Goal: Task Accomplishment & Management: Complete application form

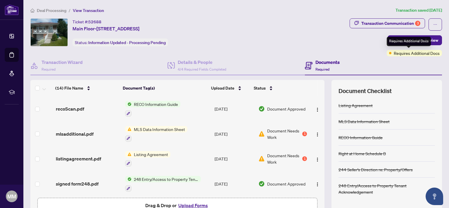
click at [415, 43] on div "Requires Additional Docs" at bounding box center [408, 41] width 44 height 9
click at [426, 38] on span "Submit for Admin Review" at bounding box center [414, 40] width 47 height 9
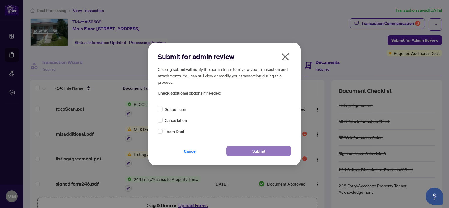
click at [256, 151] on span "Submit" at bounding box center [258, 151] width 13 height 9
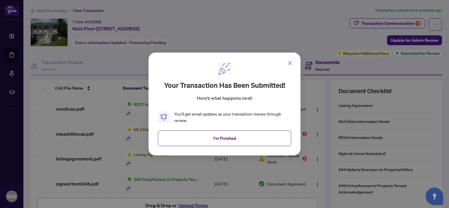
click at [290, 61] on icon at bounding box center [289, 63] width 7 height 7
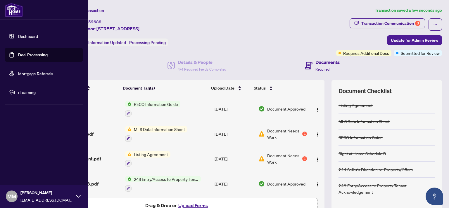
click at [27, 37] on link "Dashboard" at bounding box center [28, 36] width 20 height 5
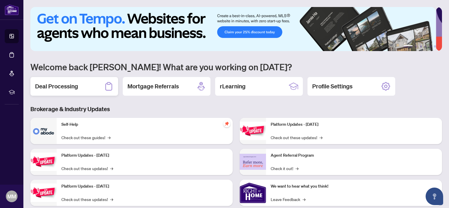
click at [67, 88] on h2 "Deal Processing" at bounding box center [56, 86] width 43 height 8
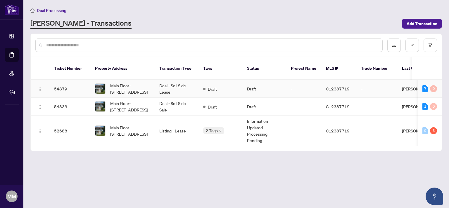
click at [178, 80] on td "Deal - Sell Side Lease" at bounding box center [176, 89] width 44 height 18
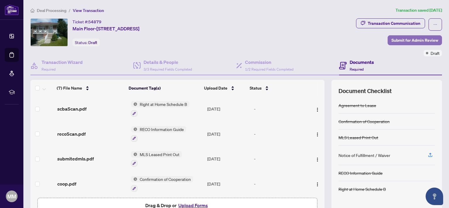
click at [397, 41] on span "Submit for Admin Review" at bounding box center [414, 40] width 47 height 9
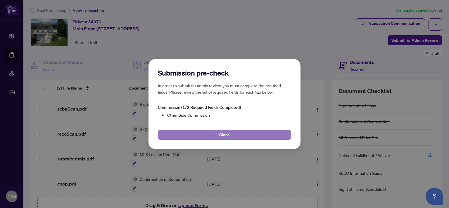
click at [251, 138] on button "Close" at bounding box center [224, 135] width 133 height 10
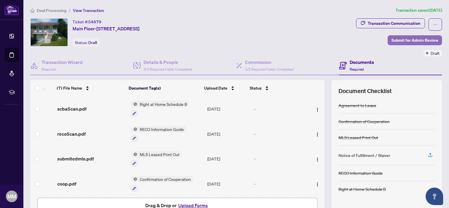
click at [414, 41] on span "Submit for Admin Review" at bounding box center [414, 40] width 47 height 9
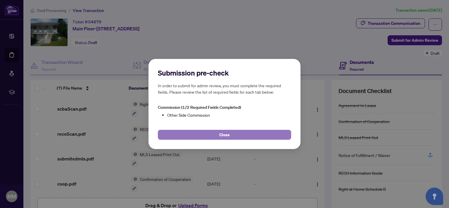
click at [234, 134] on button "Close" at bounding box center [224, 135] width 133 height 10
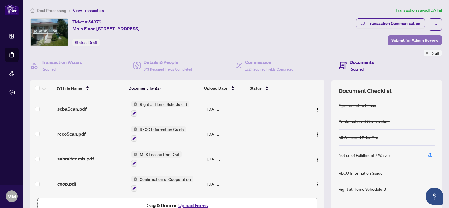
click at [401, 40] on span "Submit for Admin Review" at bounding box center [414, 40] width 47 height 9
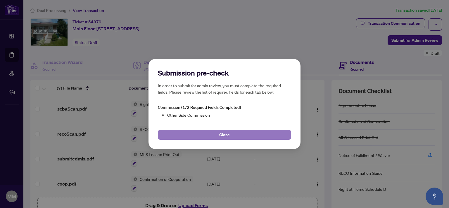
click at [223, 131] on span "Close" at bounding box center [224, 134] width 11 height 9
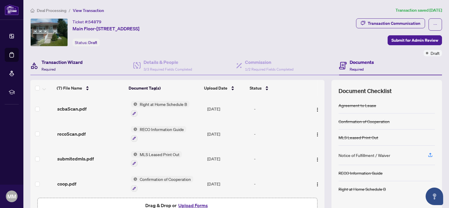
click at [65, 63] on h4 "Transaction Wizard" at bounding box center [61, 62] width 41 height 7
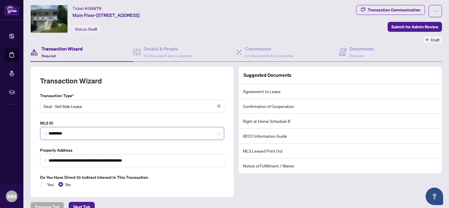
scroll to position [23, 0]
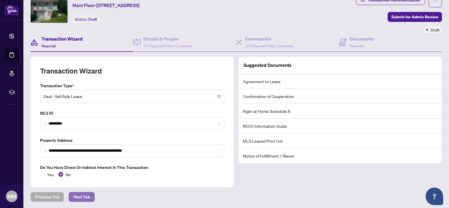
click at [80, 194] on span "Next Tab" at bounding box center [81, 196] width 17 height 9
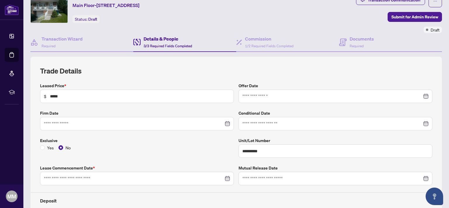
type input "**********"
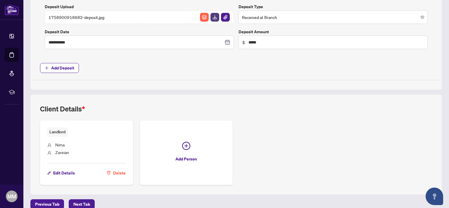
scroll to position [257, 0]
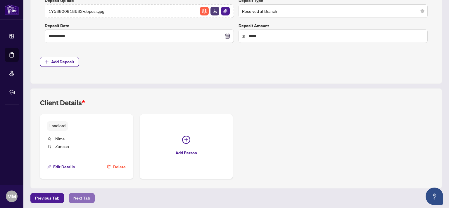
click at [81, 196] on span "Next Tab" at bounding box center [81, 198] width 17 height 9
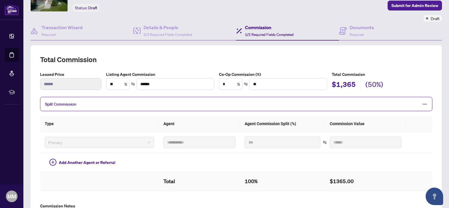
scroll to position [33, 0]
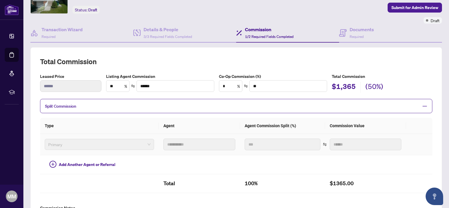
click at [73, 145] on span "Primary" at bounding box center [99, 144] width 102 height 9
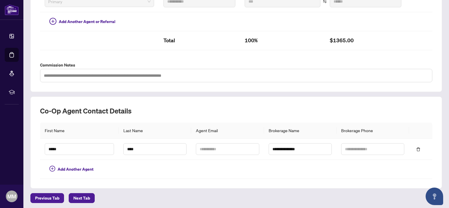
scroll to position [176, 0]
click at [89, 144] on input "****" at bounding box center [79, 149] width 69 height 12
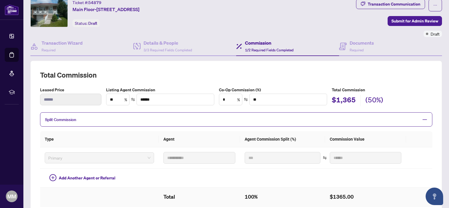
scroll to position [15, 0]
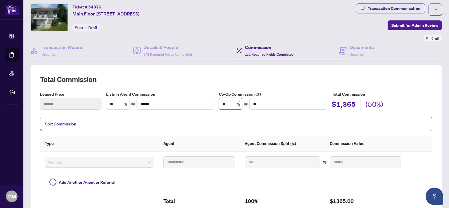
drag, startPoint x: 226, startPoint y: 101, endPoint x: 216, endPoint y: 99, distance: 9.9
click at [219, 99] on input "*" at bounding box center [230, 103] width 23 height 11
type input "**"
type input "******"
type input "**"
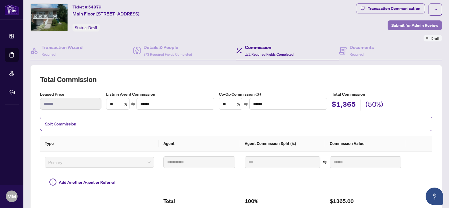
click at [395, 24] on span "Submit for Admin Review" at bounding box center [414, 25] width 47 height 9
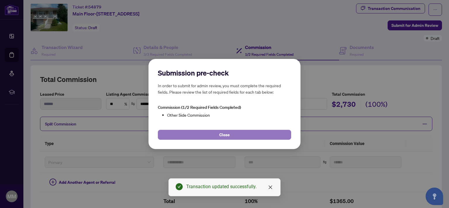
click at [240, 139] on button "Close" at bounding box center [224, 135] width 133 height 10
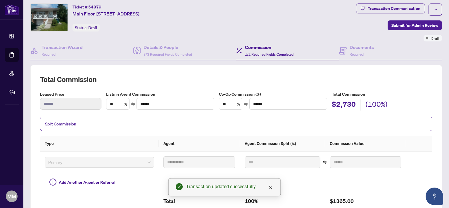
drag, startPoint x: 270, startPoint y: 188, endPoint x: 272, endPoint y: 185, distance: 3.8
click at [270, 188] on icon "close" at bounding box center [270, 187] width 5 height 5
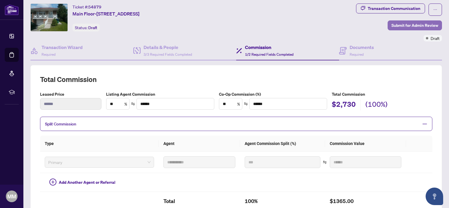
click at [408, 22] on span "Submit for Admin Review" at bounding box center [414, 25] width 47 height 9
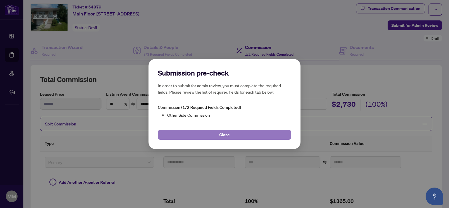
click at [238, 137] on button "Close" at bounding box center [224, 135] width 133 height 10
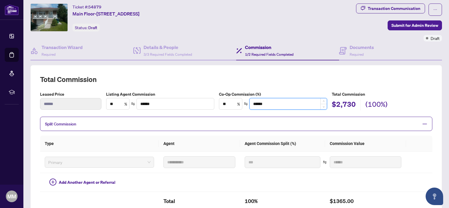
click at [283, 106] on input "******" at bounding box center [287, 103] width 77 height 11
click at [270, 128] on div "Split Commission" at bounding box center [236, 124] width 392 height 14
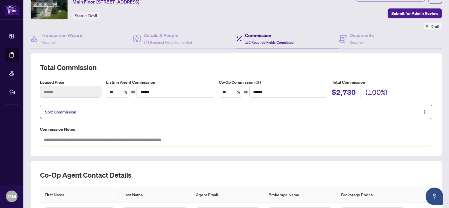
scroll to position [92, 0]
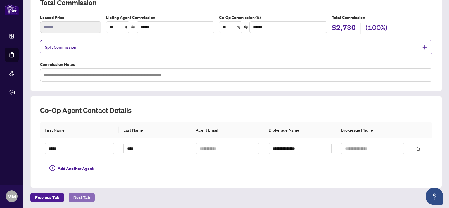
click at [81, 199] on span "Next Tab" at bounding box center [81, 197] width 17 height 9
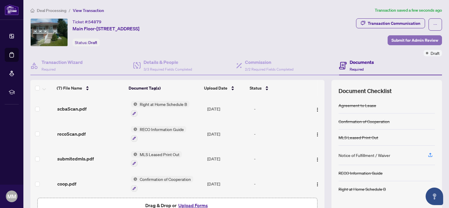
click at [408, 40] on span "Submit for Admin Review" at bounding box center [414, 40] width 47 height 9
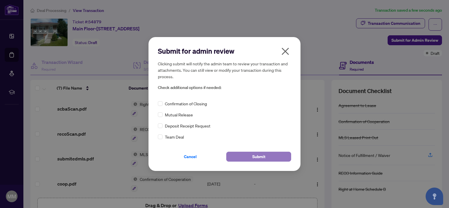
click at [260, 161] on span "Submit" at bounding box center [258, 156] width 13 height 9
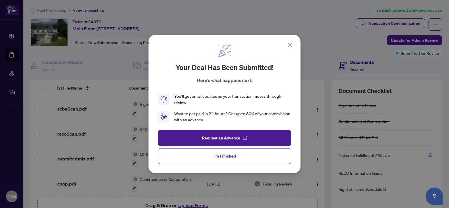
click at [291, 43] on icon at bounding box center [289, 45] width 7 height 7
